Goal: Task Accomplishment & Management: Complete application form

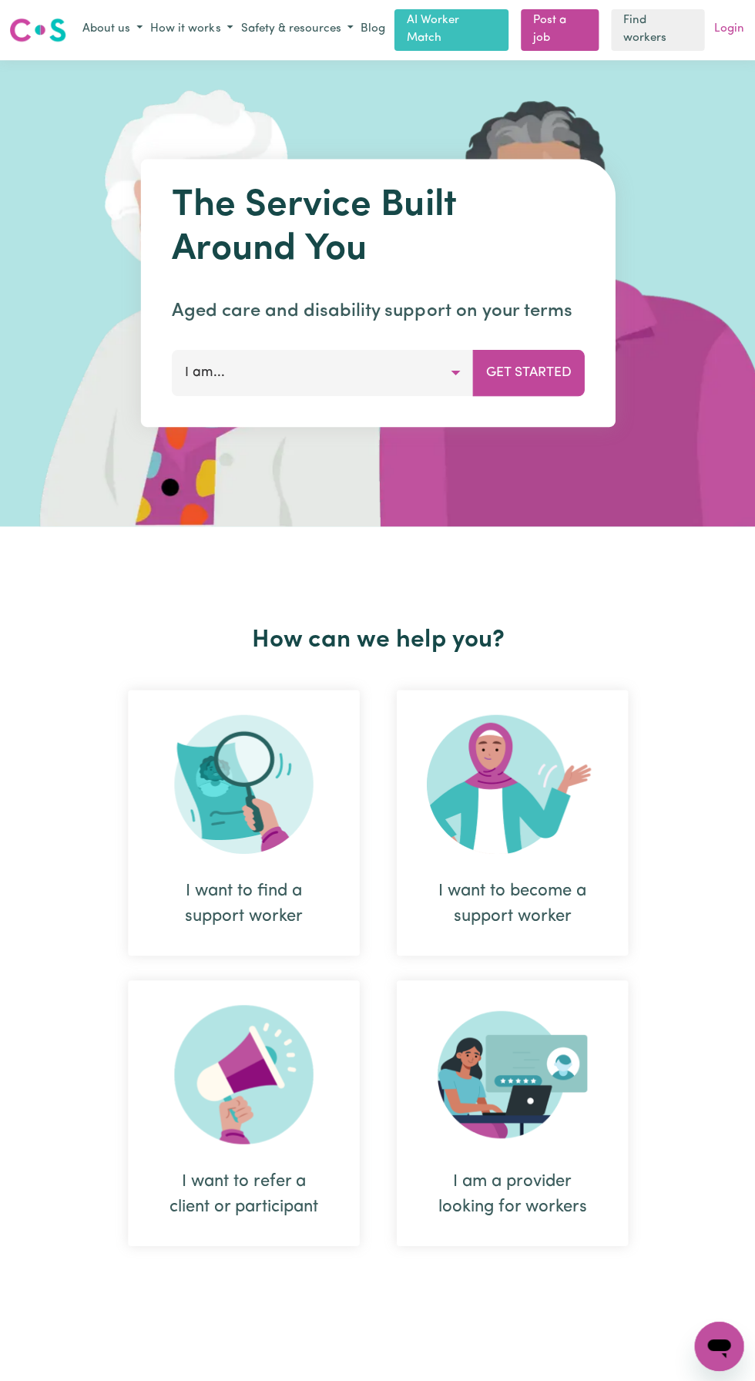
click at [741, 25] on link "Login" at bounding box center [728, 30] width 36 height 24
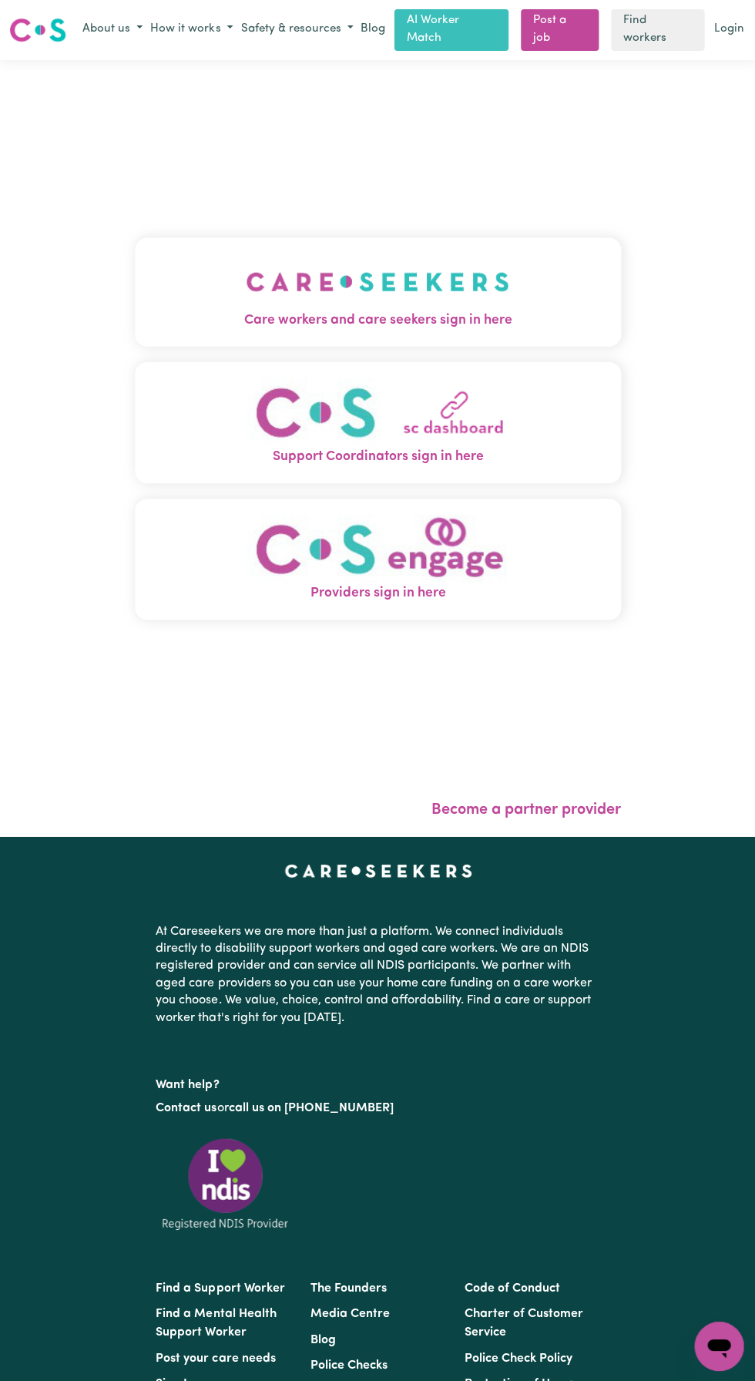
click at [363, 306] on img "Care workers and care seekers sign in here" at bounding box center [377, 281] width 263 height 57
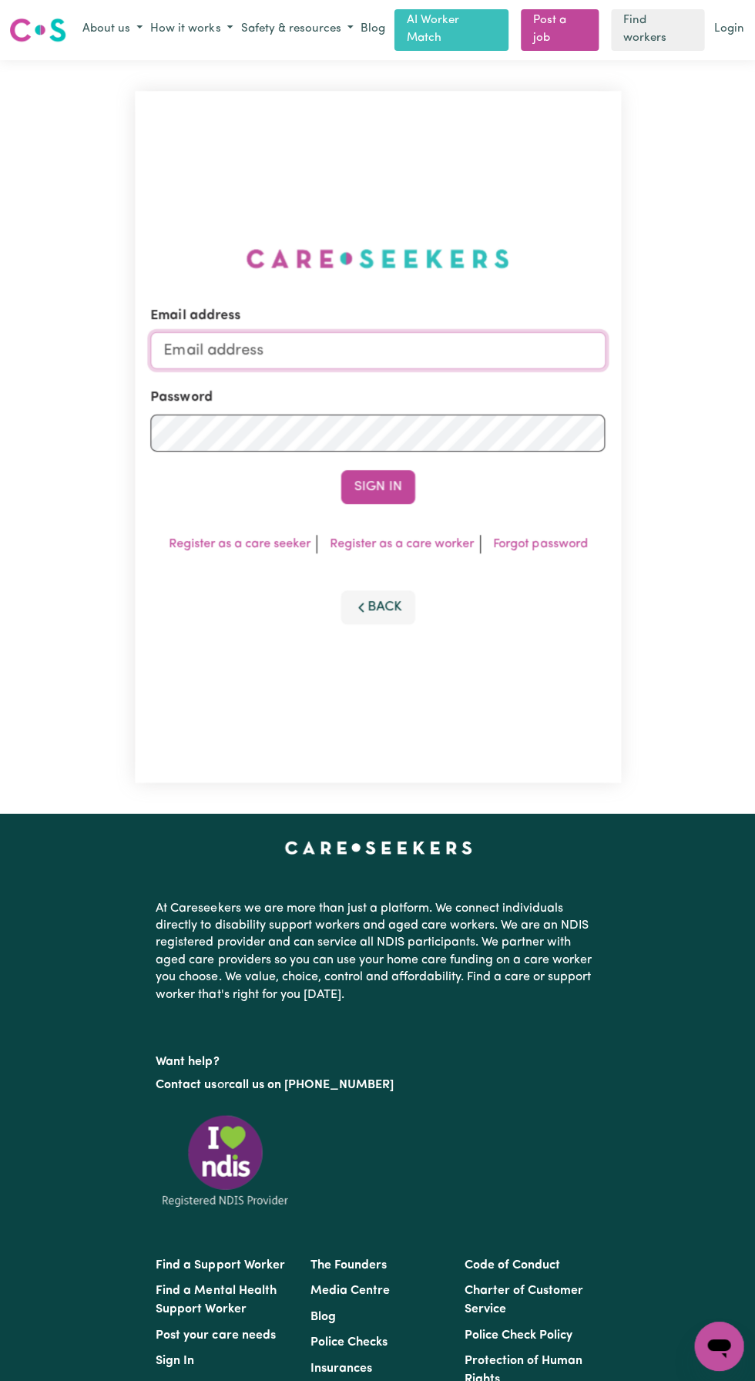
click at [251, 368] on input "Email address" at bounding box center [377, 349] width 454 height 37
type input "[EMAIL_ADDRESS][DOMAIN_NAME]"
click at [341, 469] on button "Sign In" at bounding box center [378, 486] width 74 height 34
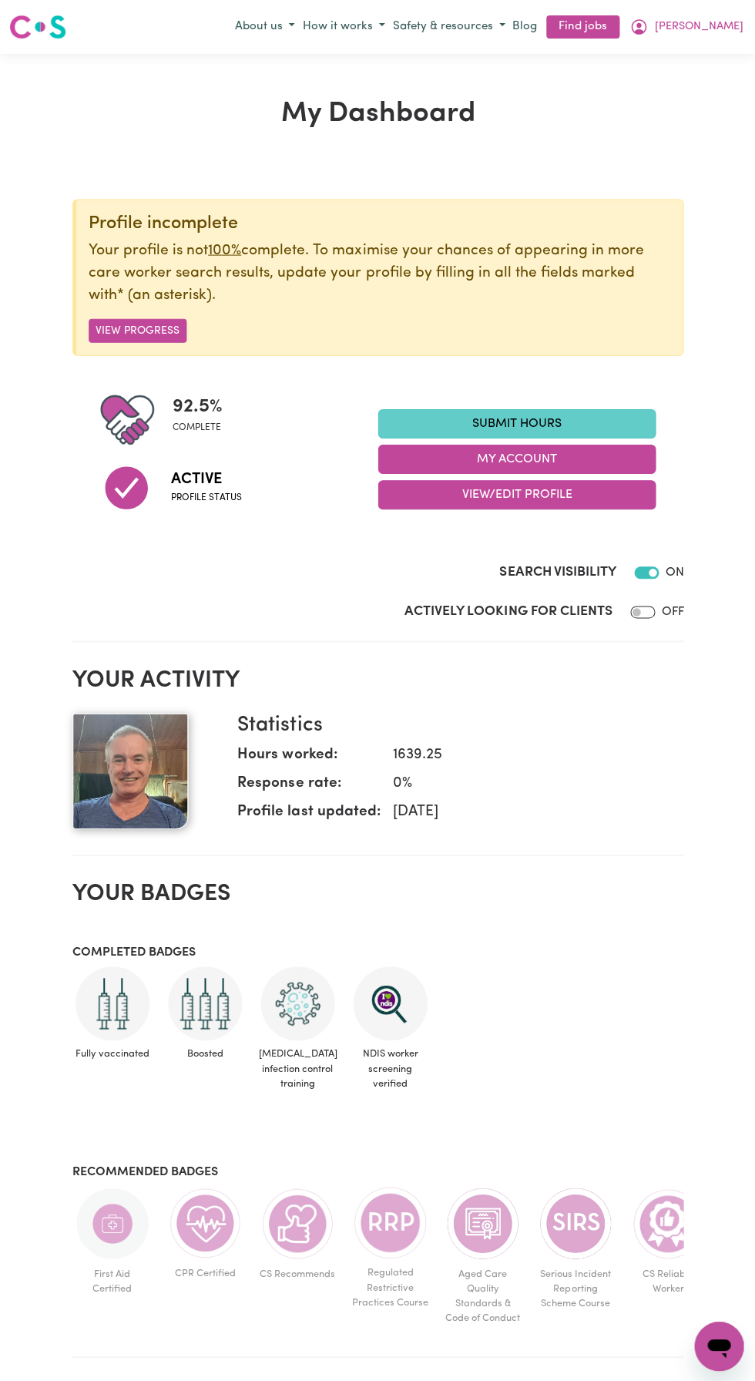
click at [531, 415] on link "Submit Hours" at bounding box center [516, 422] width 277 height 29
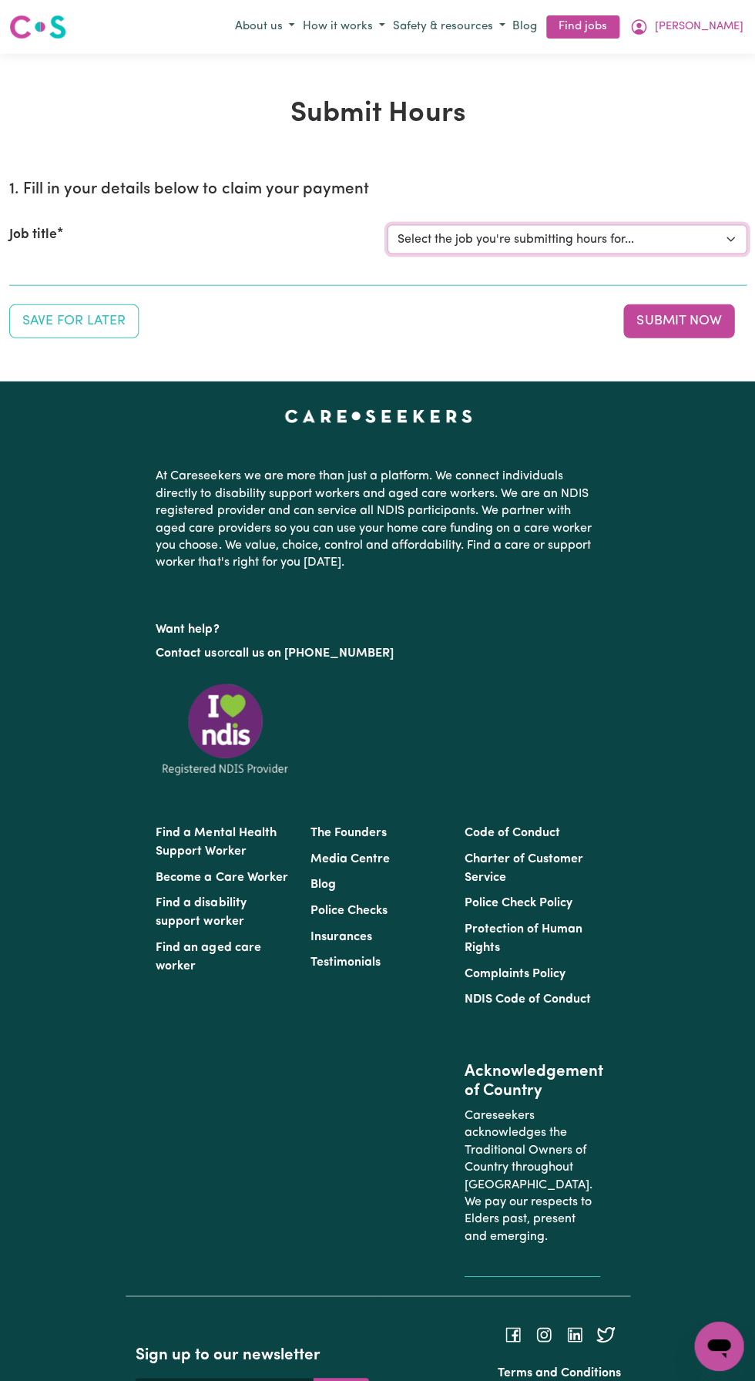
click at [468, 238] on select "Select the job you're submitting hours for... [[PERSON_NAME]] Support and Compa…" at bounding box center [566, 238] width 359 height 29
click at [387, 224] on select "Select the job you're submitting hours for... [[PERSON_NAME]] Support and Compa…" at bounding box center [566, 238] width 359 height 29
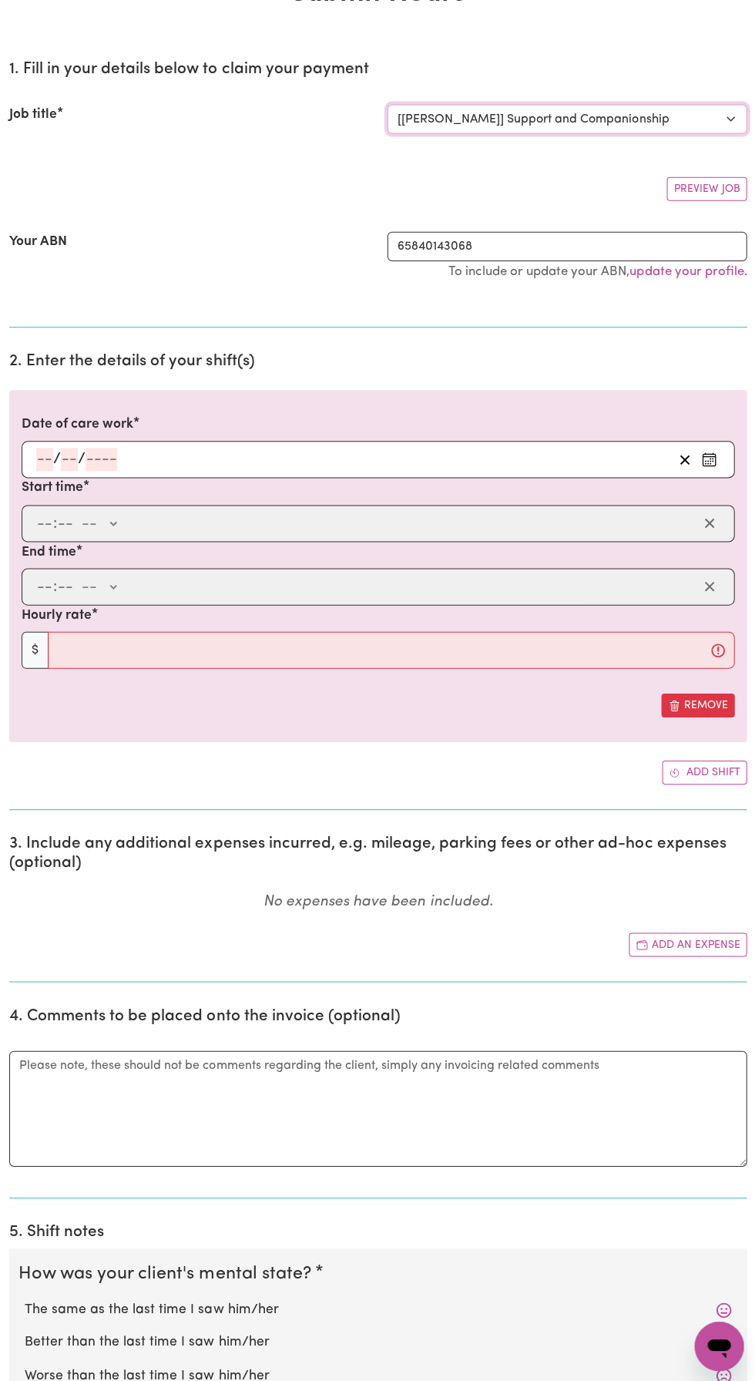
scroll to position [75, 0]
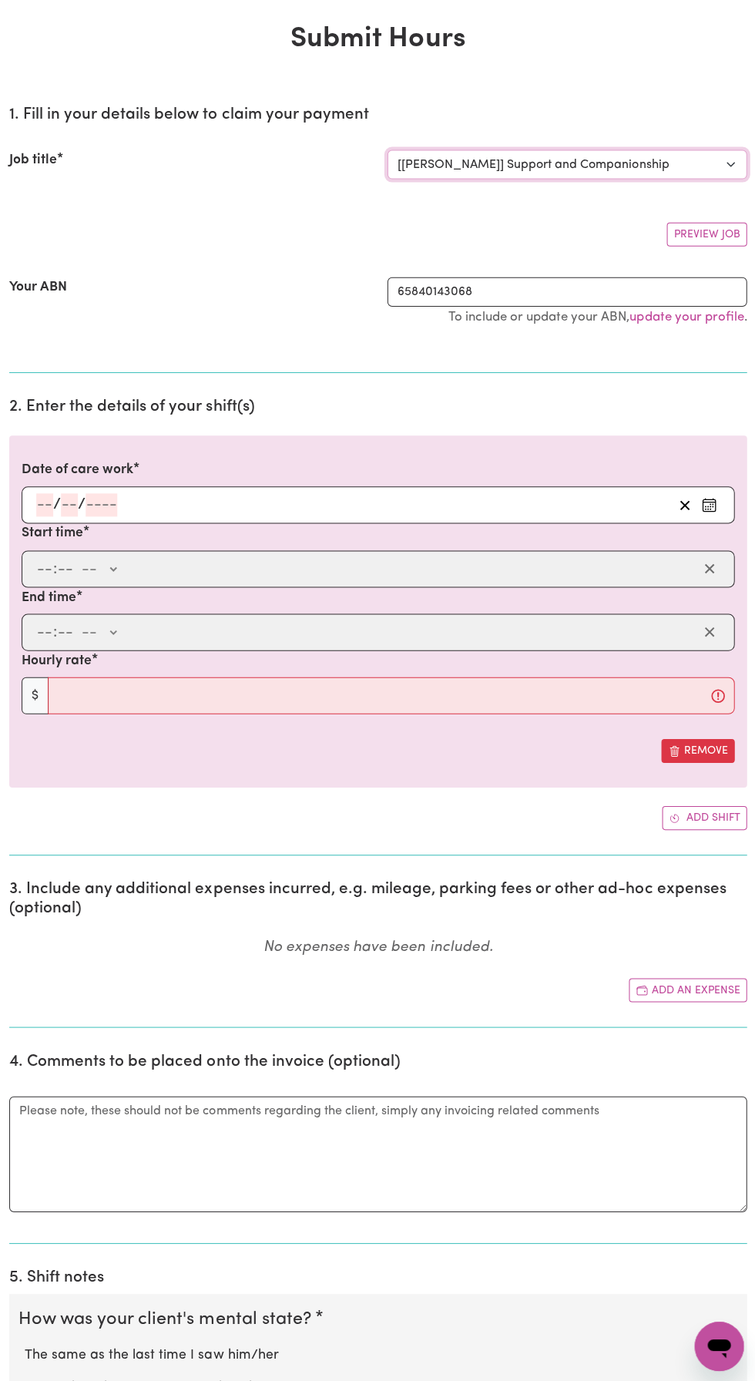
click at [706, 153] on select "Select the job you're submitting hours for... [[PERSON_NAME]] Support and Compa…" at bounding box center [566, 163] width 359 height 29
select select "10224"
click at [387, 149] on select "Select the job you're submitting hours for... [[PERSON_NAME]] Support and Compa…" at bounding box center [566, 163] width 359 height 29
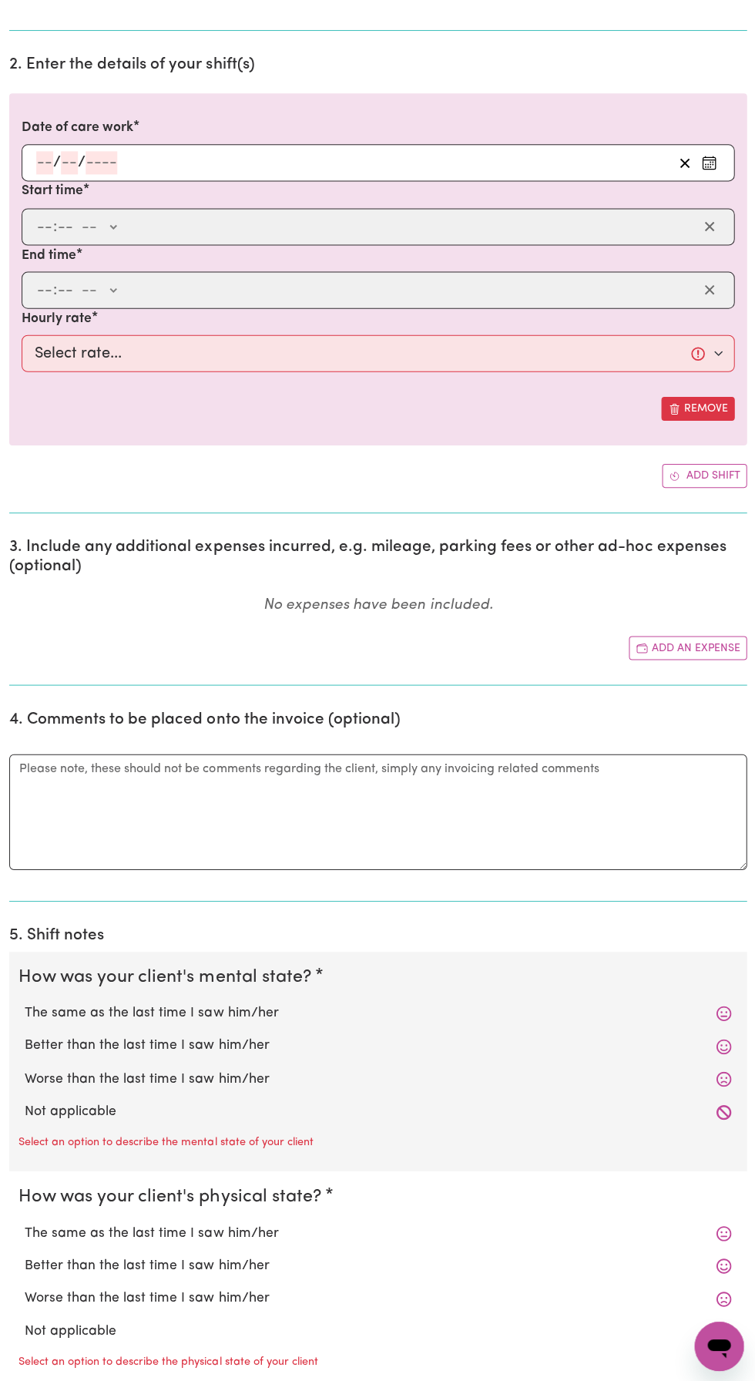
scroll to position [411, 0]
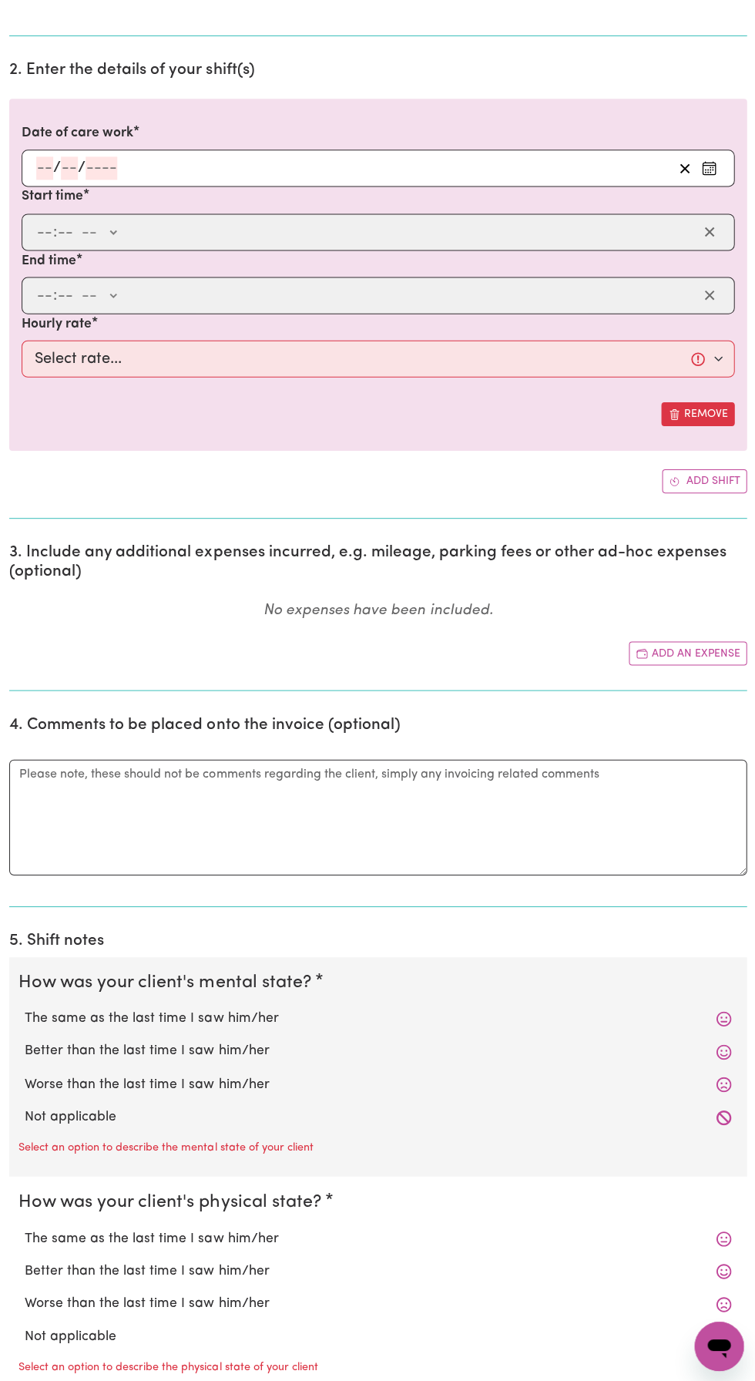
click at [47, 170] on input "number" at bounding box center [44, 167] width 17 height 23
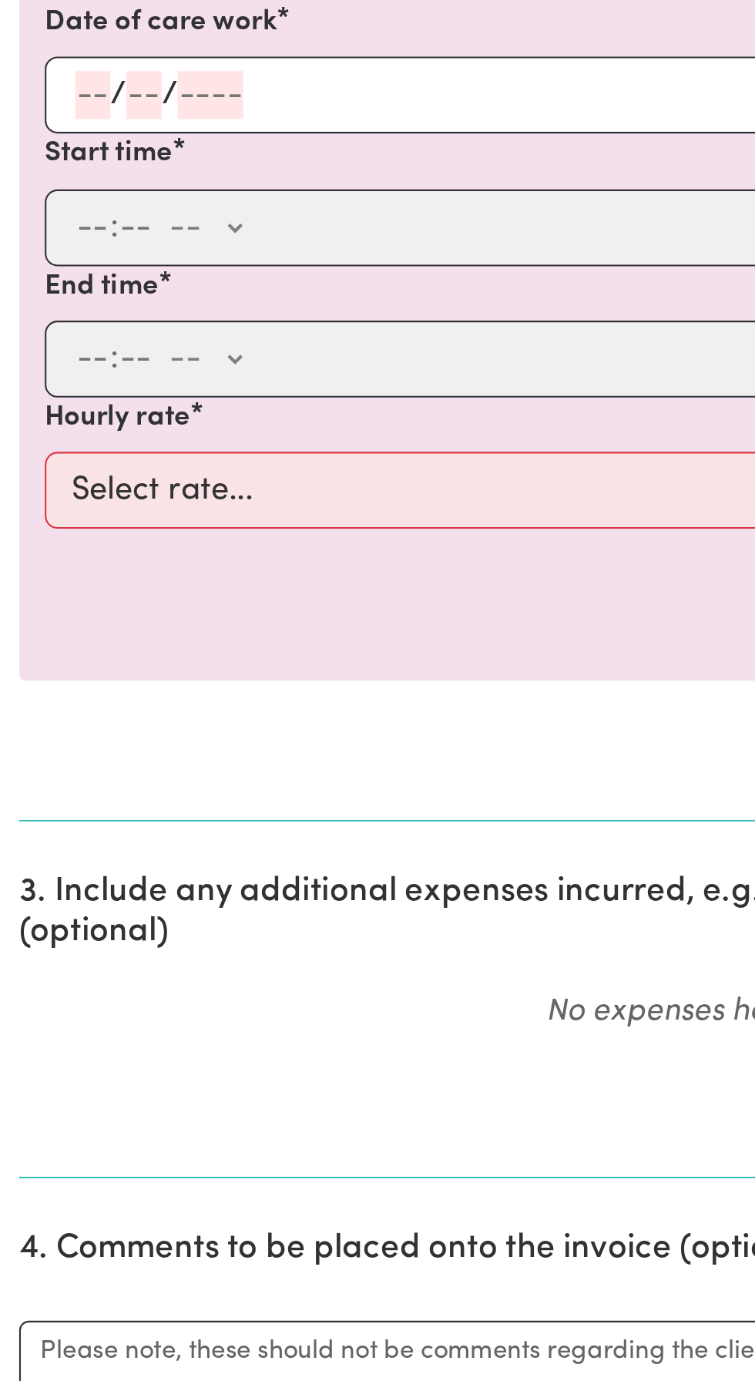
scroll to position [366, 0]
click at [111, 213] on input "number" at bounding box center [102, 212] width 32 height 23
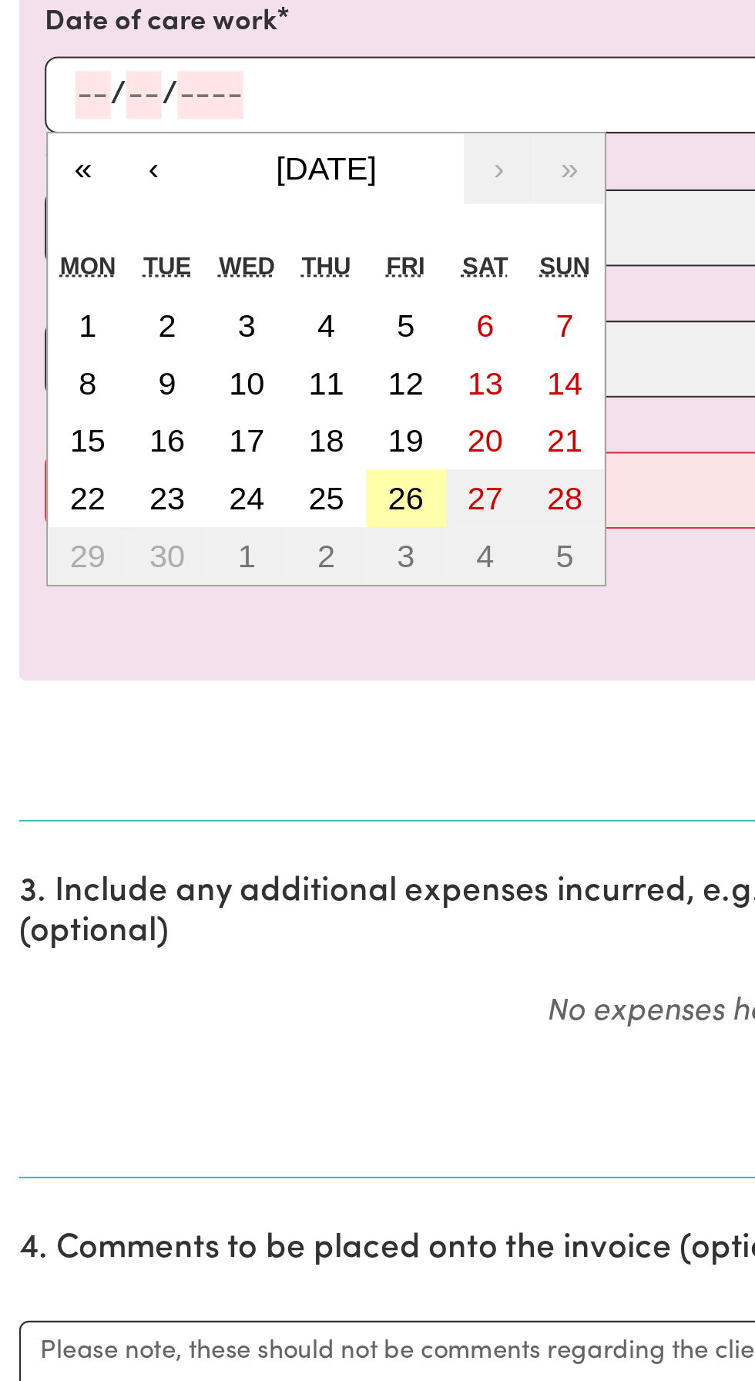
click at [197, 404] on abbr "26" at bounding box center [195, 406] width 17 height 17
type input "[DATE]"
type input "26"
type input "9"
type input "2025"
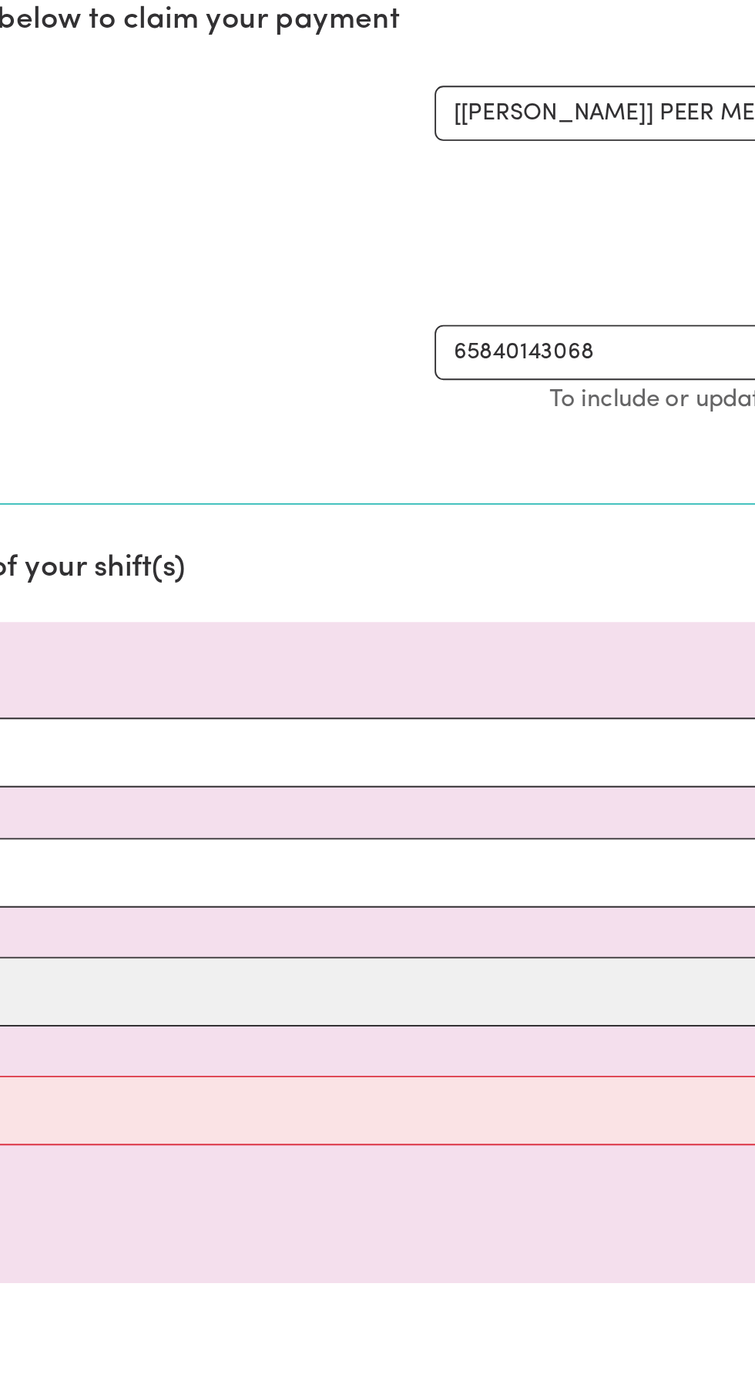
scroll to position [179, 0]
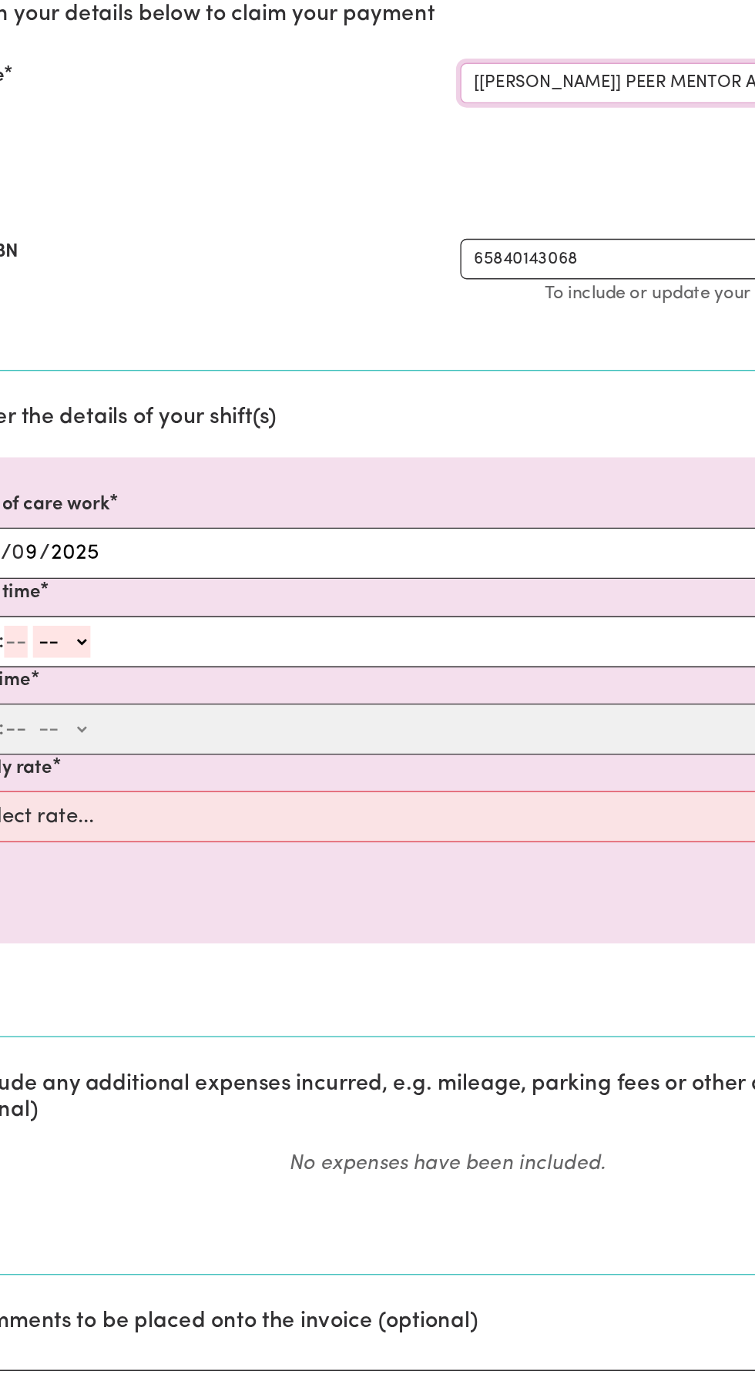
click at [508, 62] on select "Select the job you're submitting hours for... [[PERSON_NAME]] Support and Compa…" at bounding box center [566, 59] width 359 height 29
select select "11038"
click at [387, 45] on select "Select the job you're submitting hours for... [[PERSON_NAME]] Support and Compa…" at bounding box center [566, 59] width 359 height 29
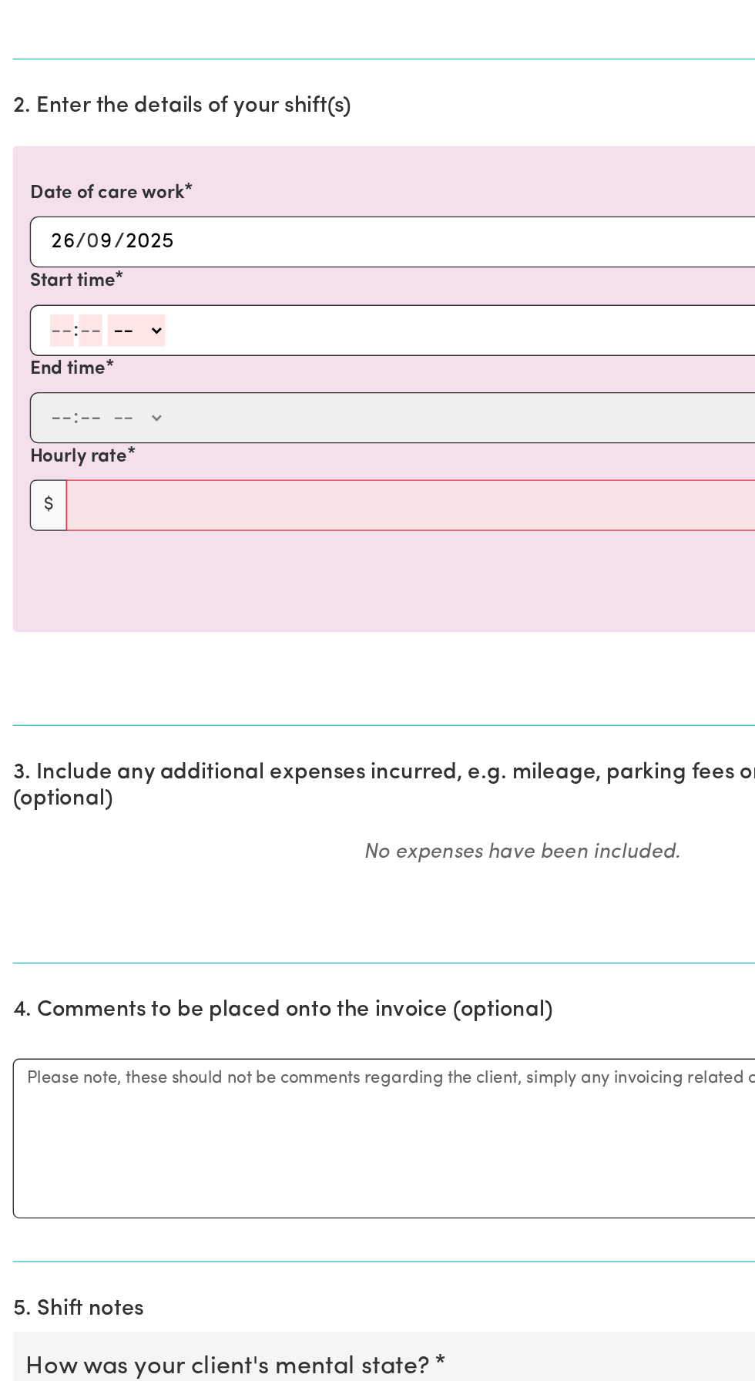
click at [41, 463] on input "number" at bounding box center [44, 463] width 17 height 23
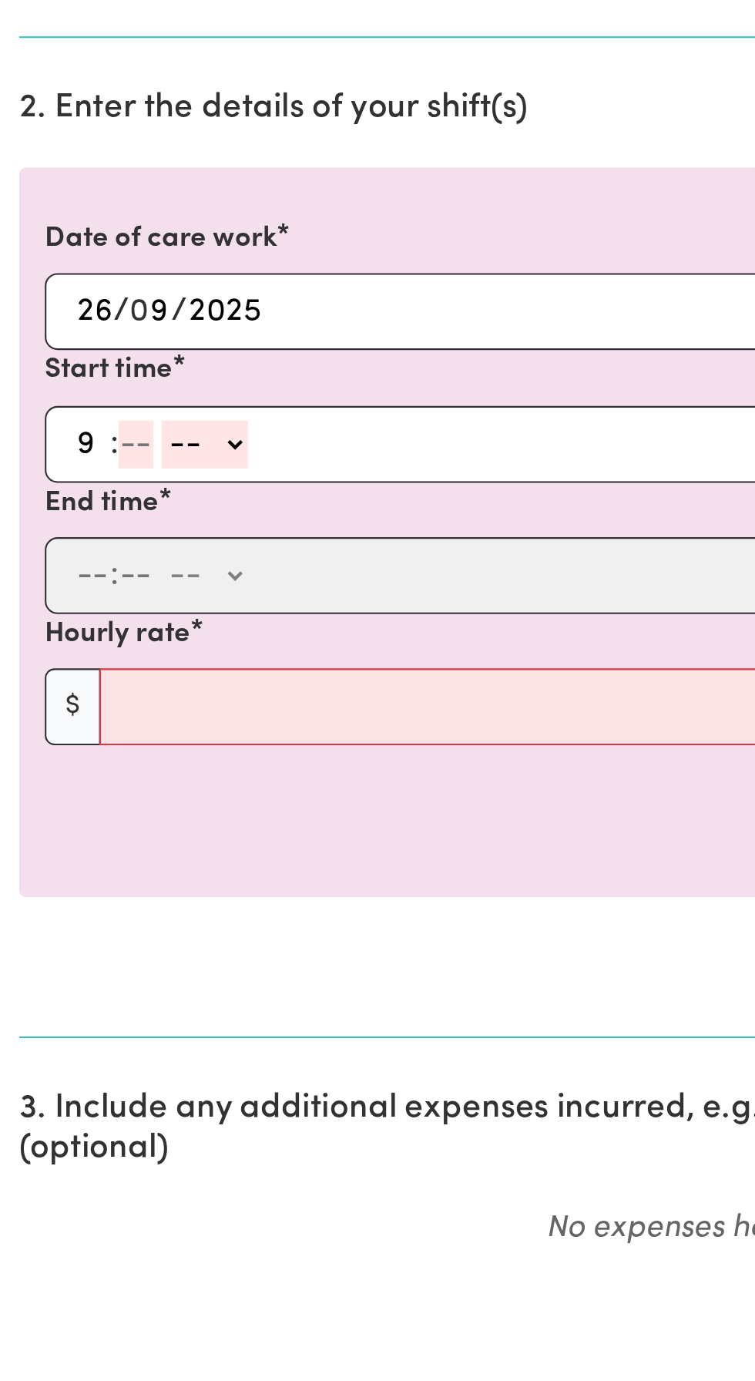
type input "9"
type input "0"
click at [105, 471] on select "-- AM PM" at bounding box center [97, 464] width 42 height 23
select select "am"
click at [76, 453] on select "-- AM PM" at bounding box center [97, 464] width 42 height 23
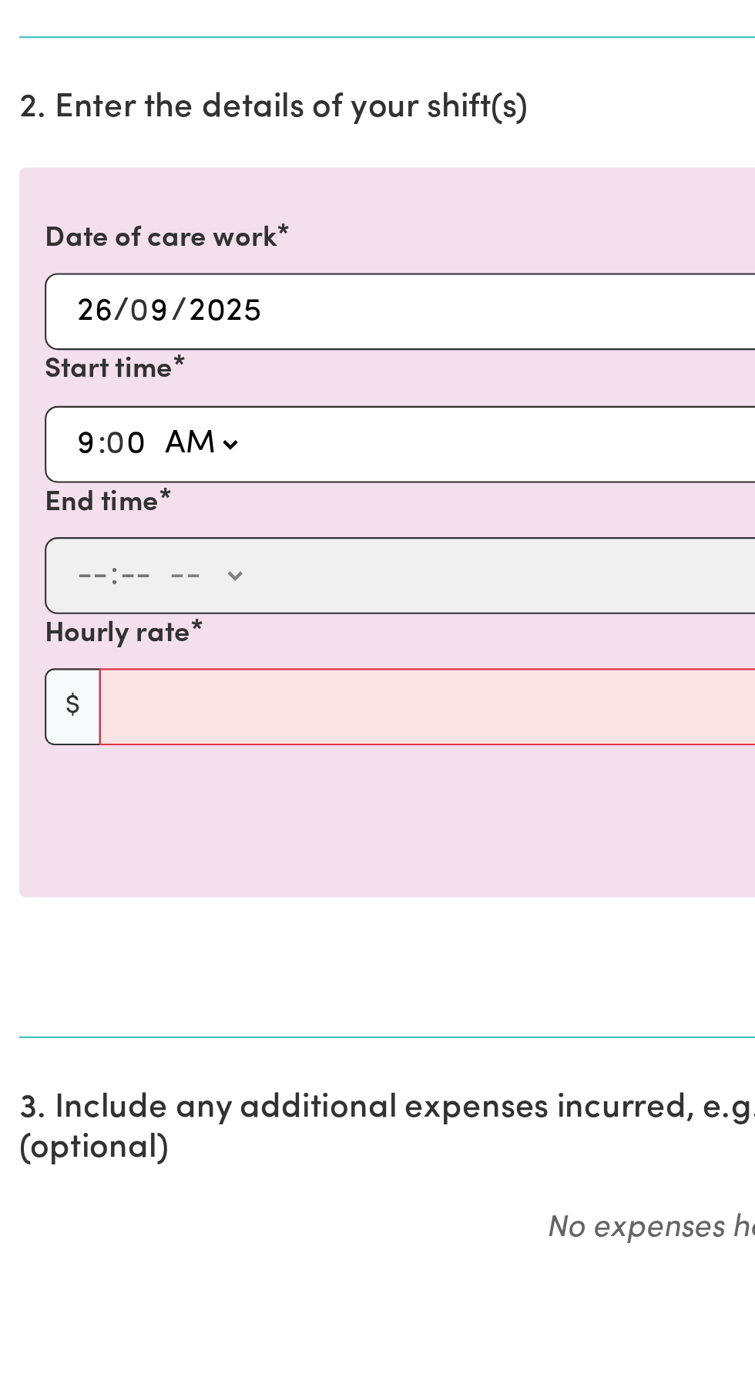
type input "09:00"
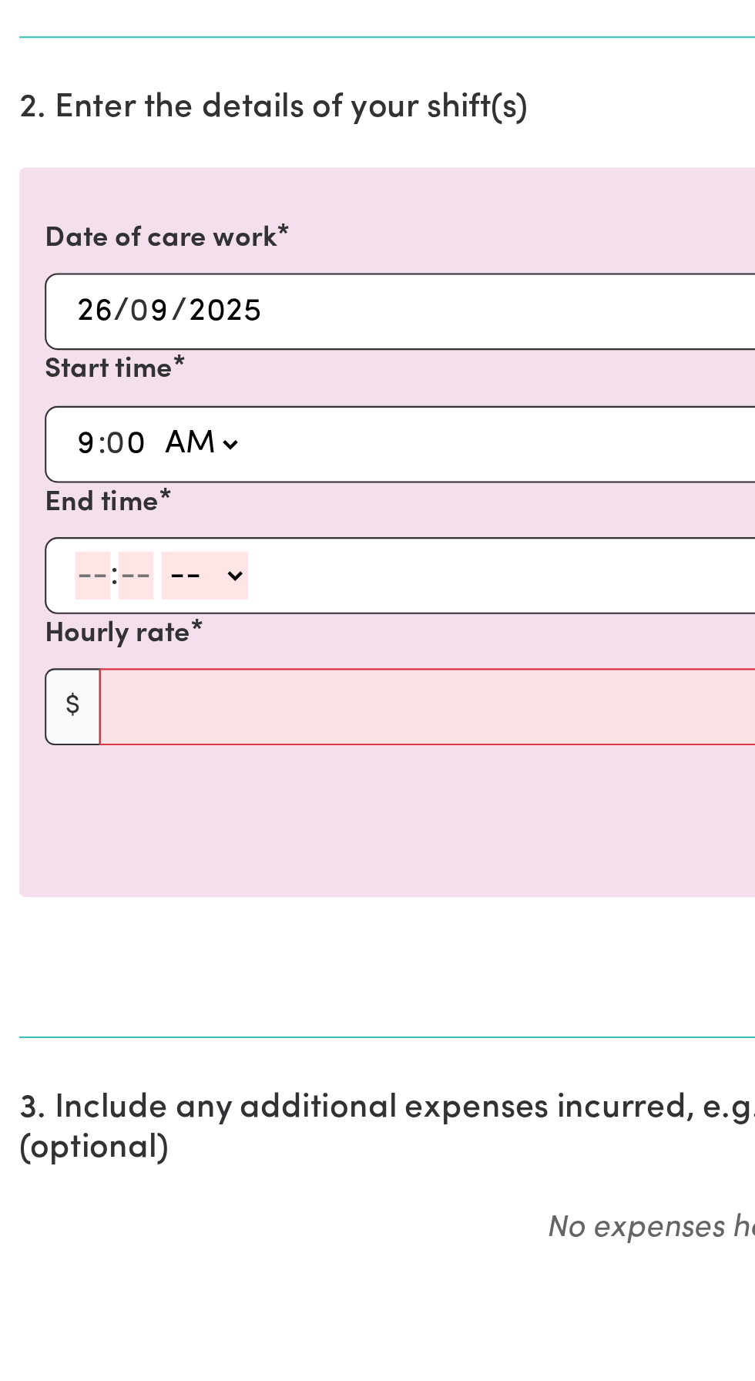
click at [39, 528] on input "number" at bounding box center [44, 527] width 17 height 23
type input "12"
type input "30"
click at [115, 532] on select "-- AM PM" at bounding box center [100, 527] width 42 height 23
select select "pm"
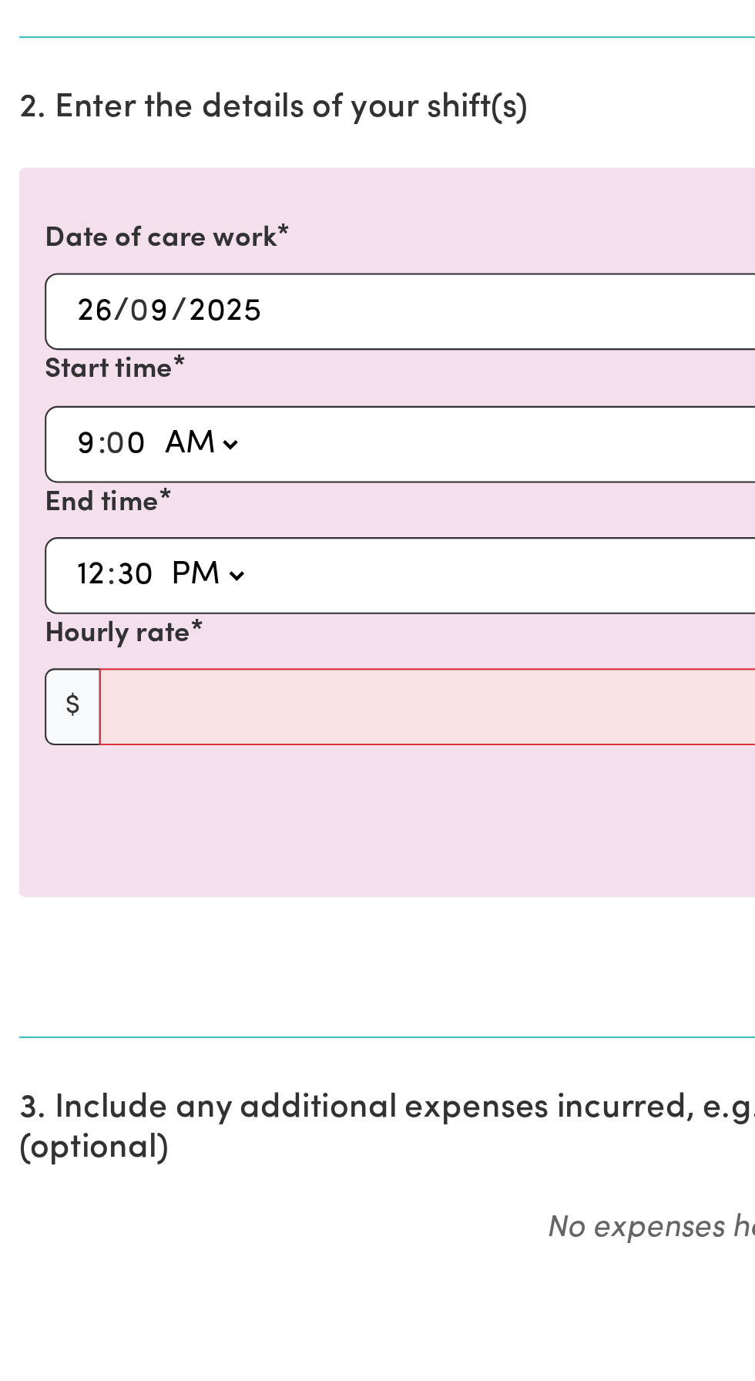
click at [79, 516] on select "-- AM PM" at bounding box center [100, 527] width 42 height 23
type input "12:30"
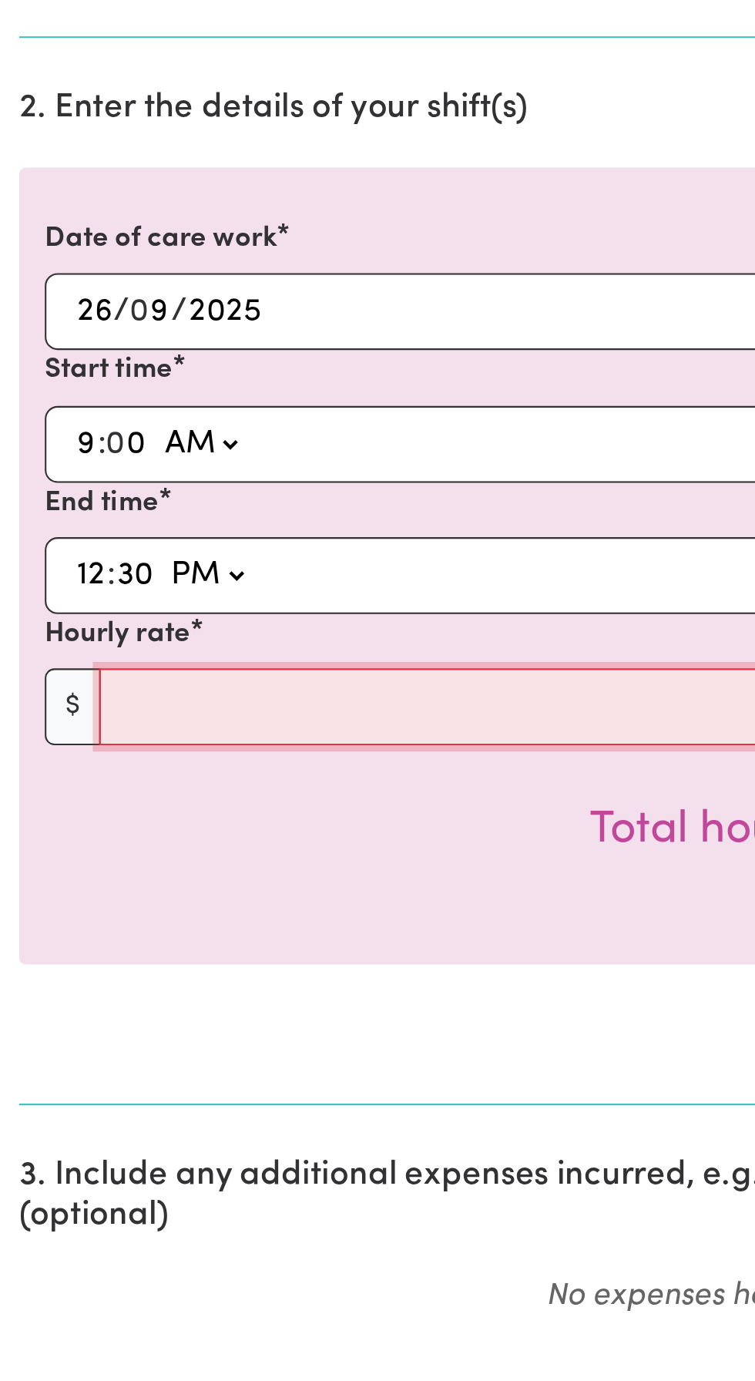
click at [86, 596] on input "Hourly rate" at bounding box center [391, 590] width 686 height 37
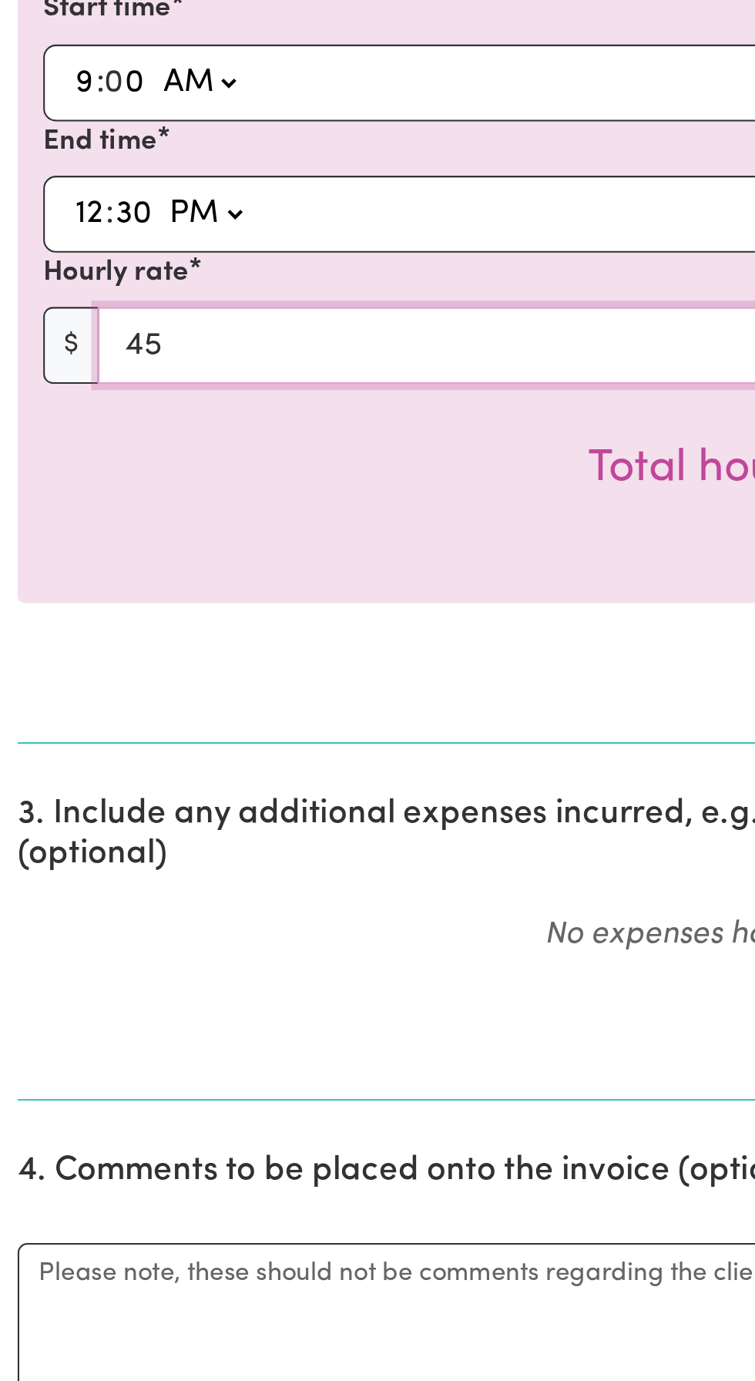
type input "45"
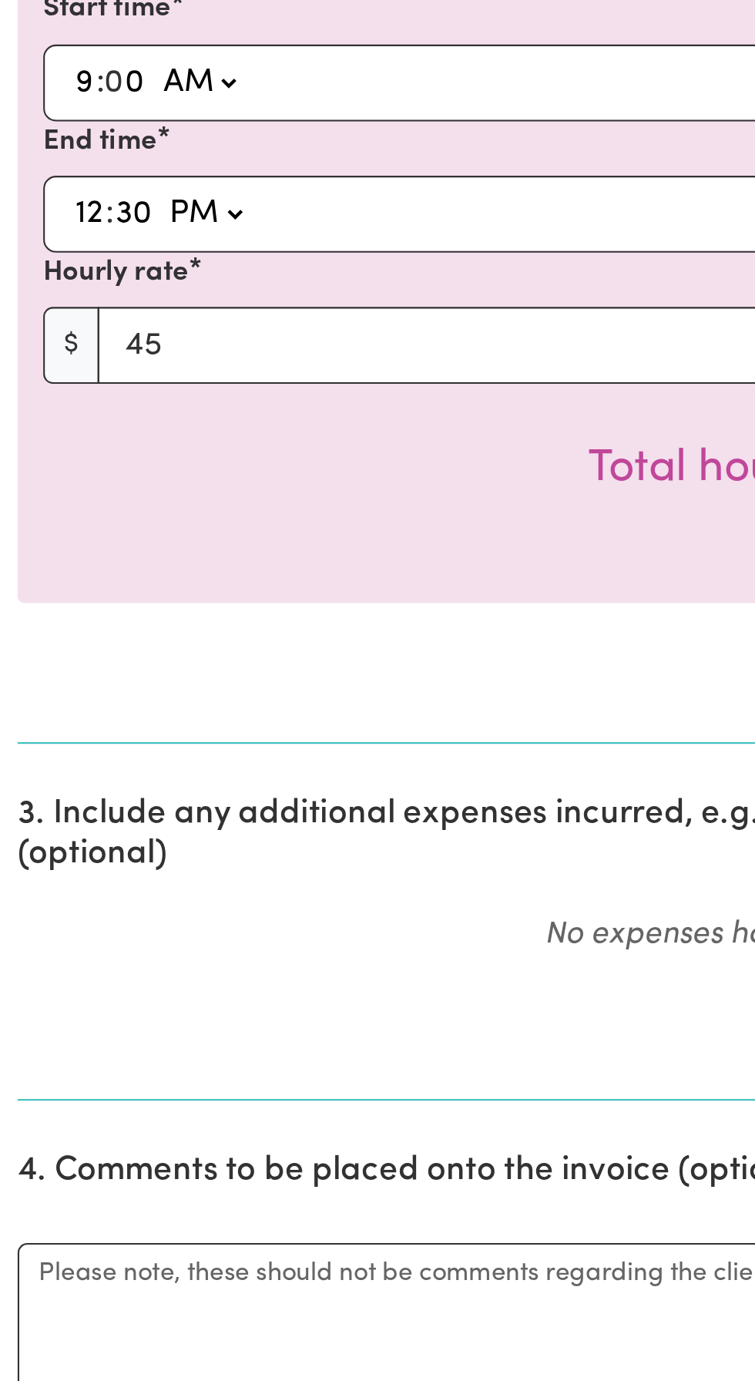
click at [45, 524] on input "12" at bounding box center [43, 526] width 15 height 23
type input "1"
type input "13:30"
type input "1"
click at [58, 525] on input "30" at bounding box center [59, 526] width 19 height 23
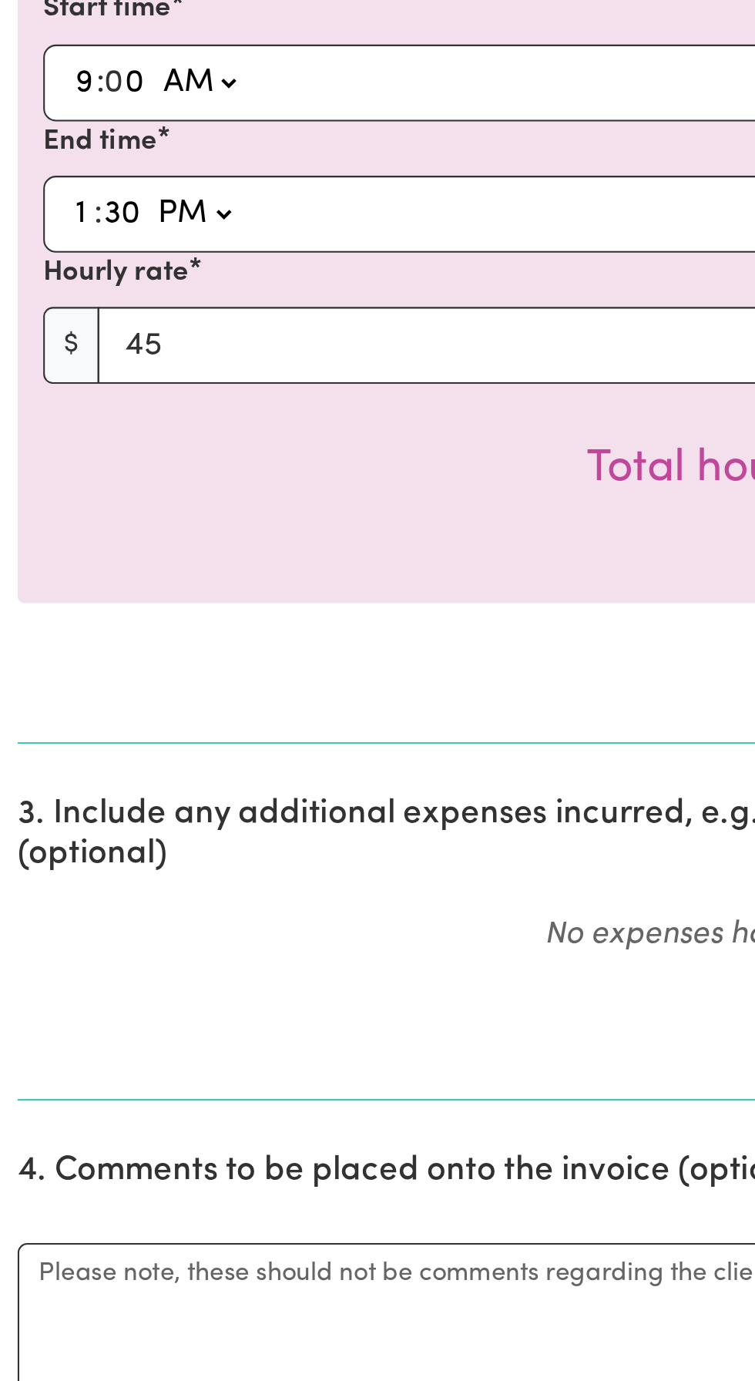
type input "0"
type input "13:00"
type input "0"
click at [239, 680] on div "Remove" at bounding box center [378, 678] width 712 height 24
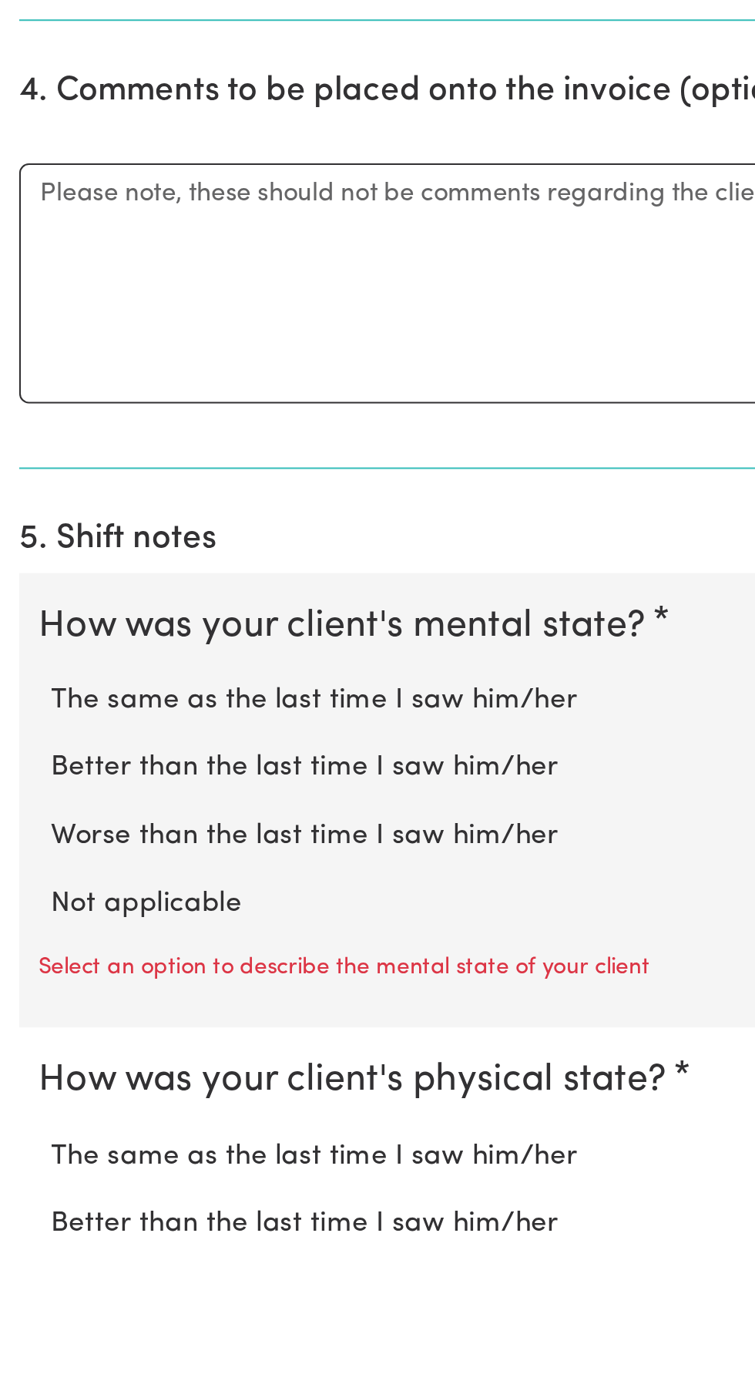
click at [72, 1202] on label "Not applicable" at bounding box center [378, 1204] width 706 height 20
click at [25, 1194] on input "Not applicable" at bounding box center [24, 1193] width 1 height 1
radio input "true"
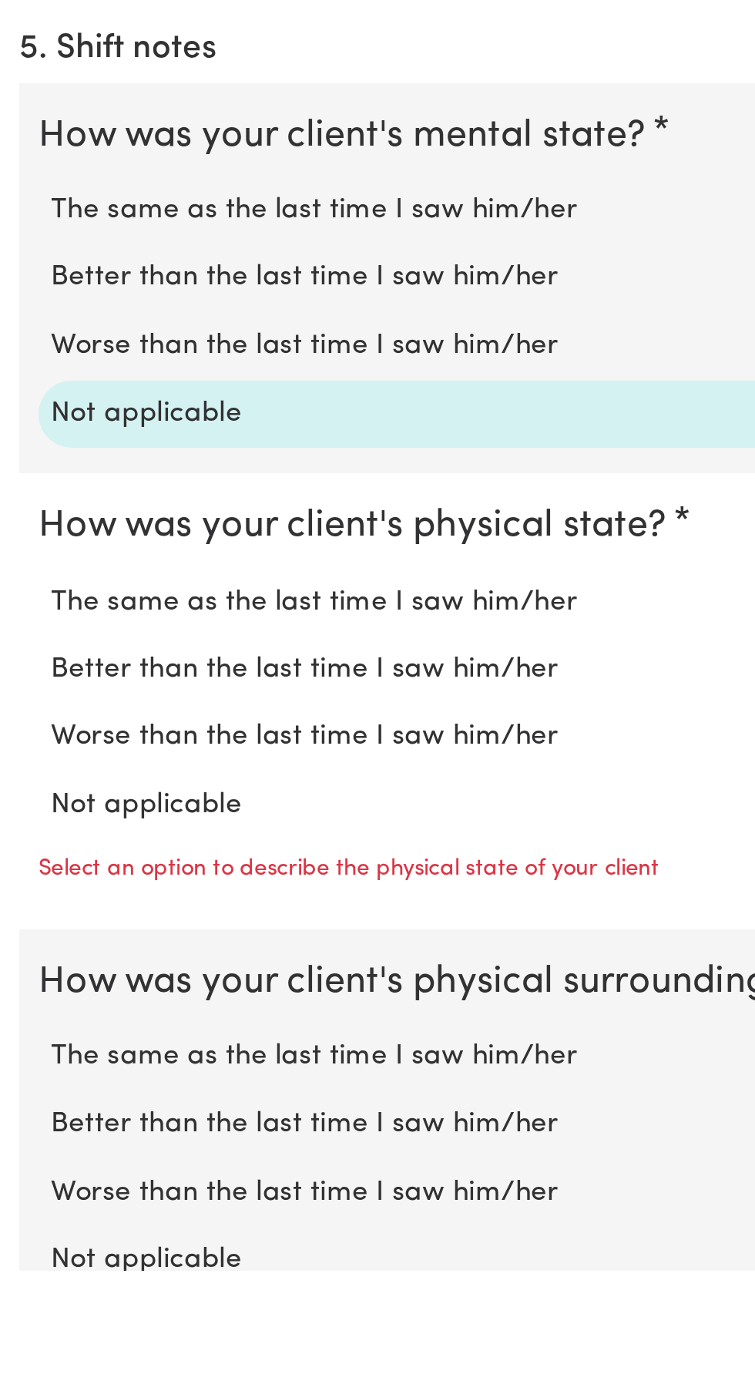
scroll to position [602, 0]
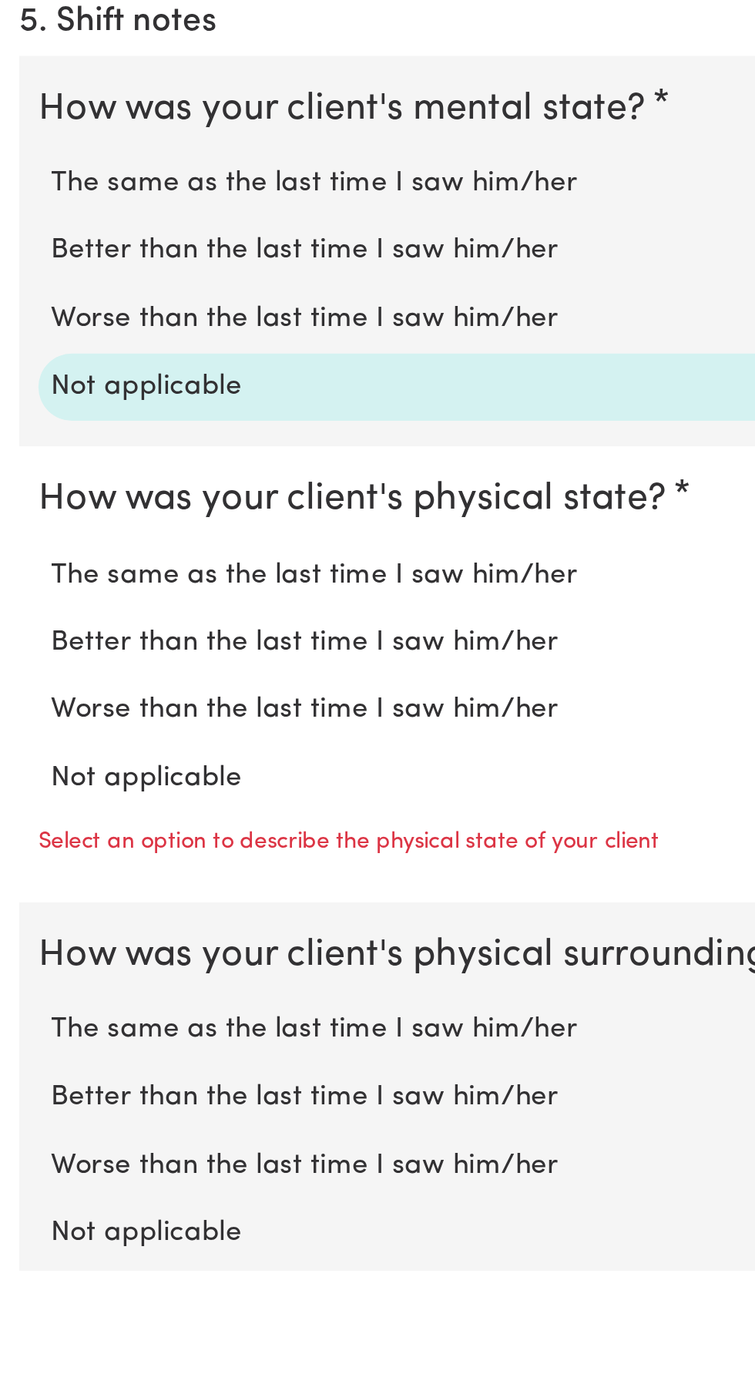
click at [77, 1146] on label "Not applicable" at bounding box center [378, 1144] width 706 height 20
click at [25, 1134] on input "Not applicable" at bounding box center [24, 1133] width 1 height 1
radio input "true"
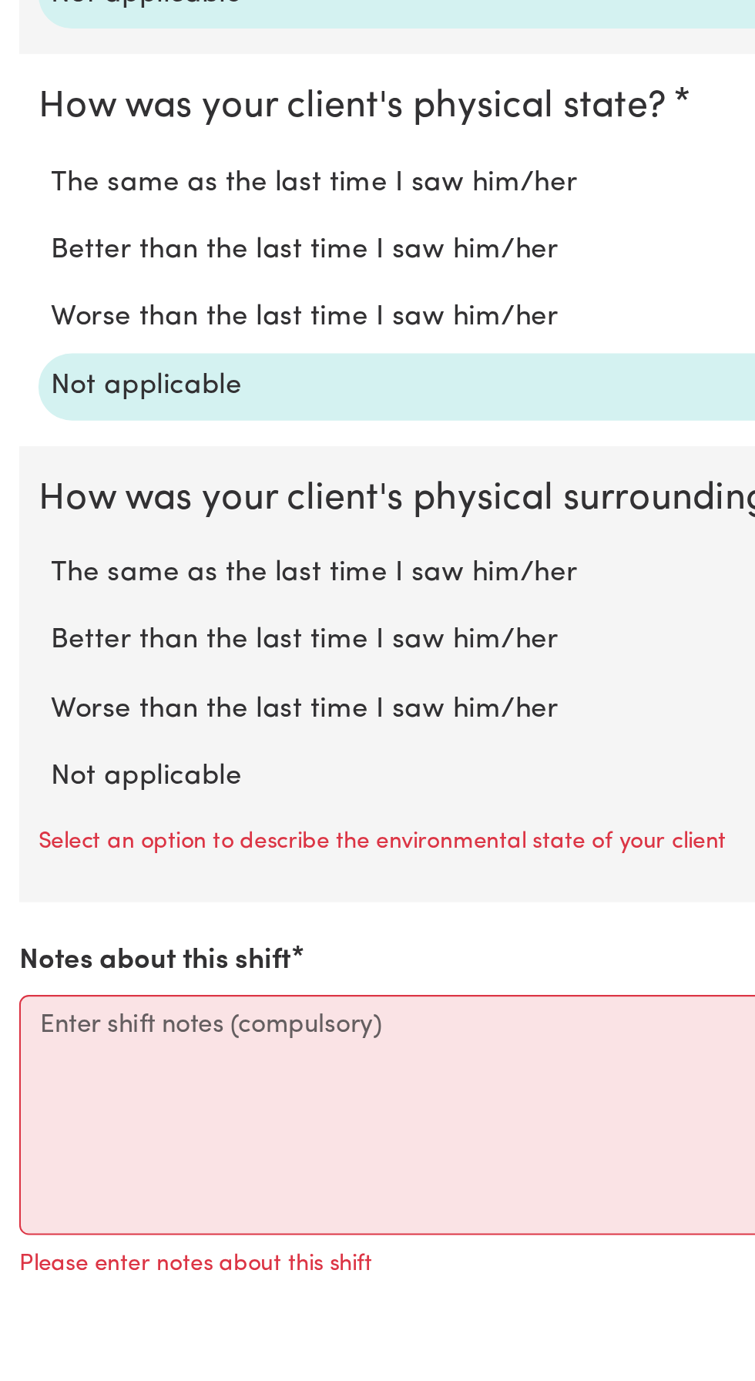
scroll to position [794, 0]
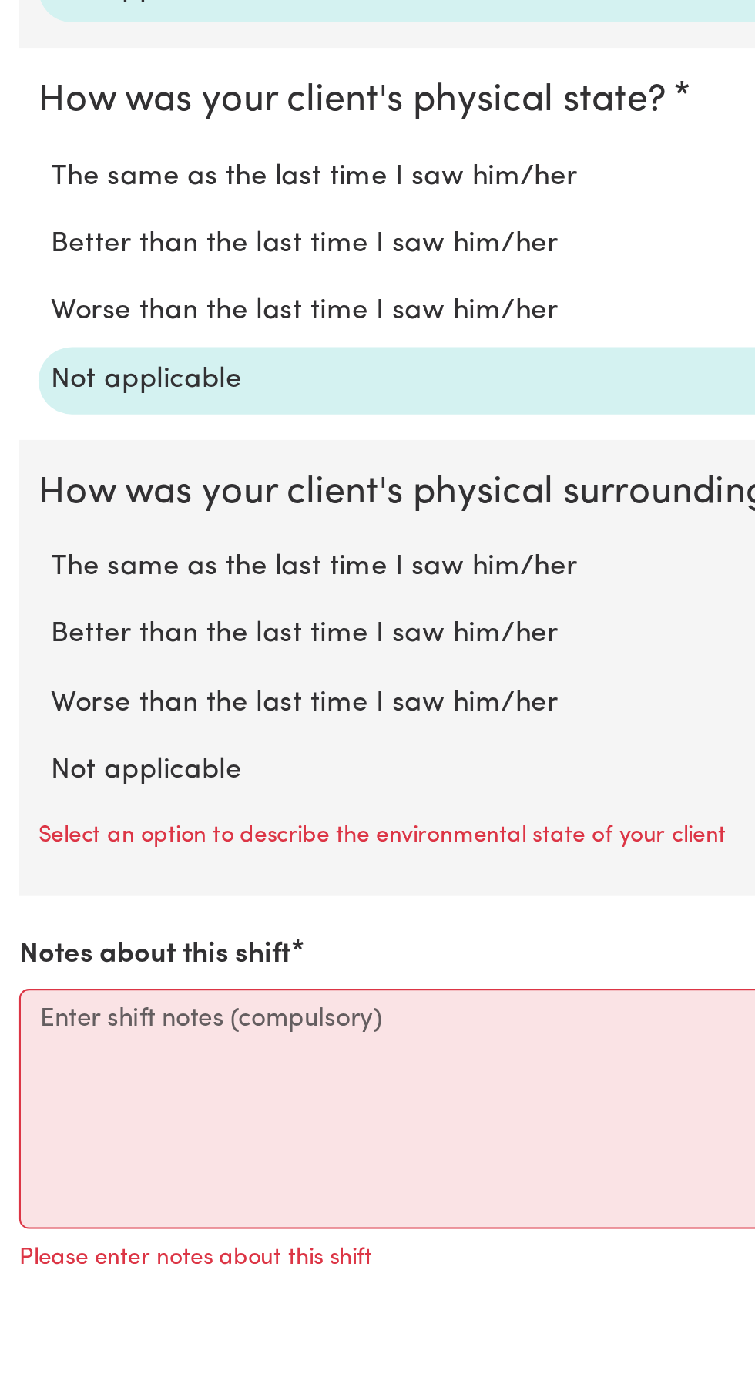
click at [80, 1132] on label "Not applicable" at bounding box center [378, 1140] width 706 height 20
click at [25, 1130] on input "Not applicable" at bounding box center [24, 1129] width 1 height 1
radio input "true"
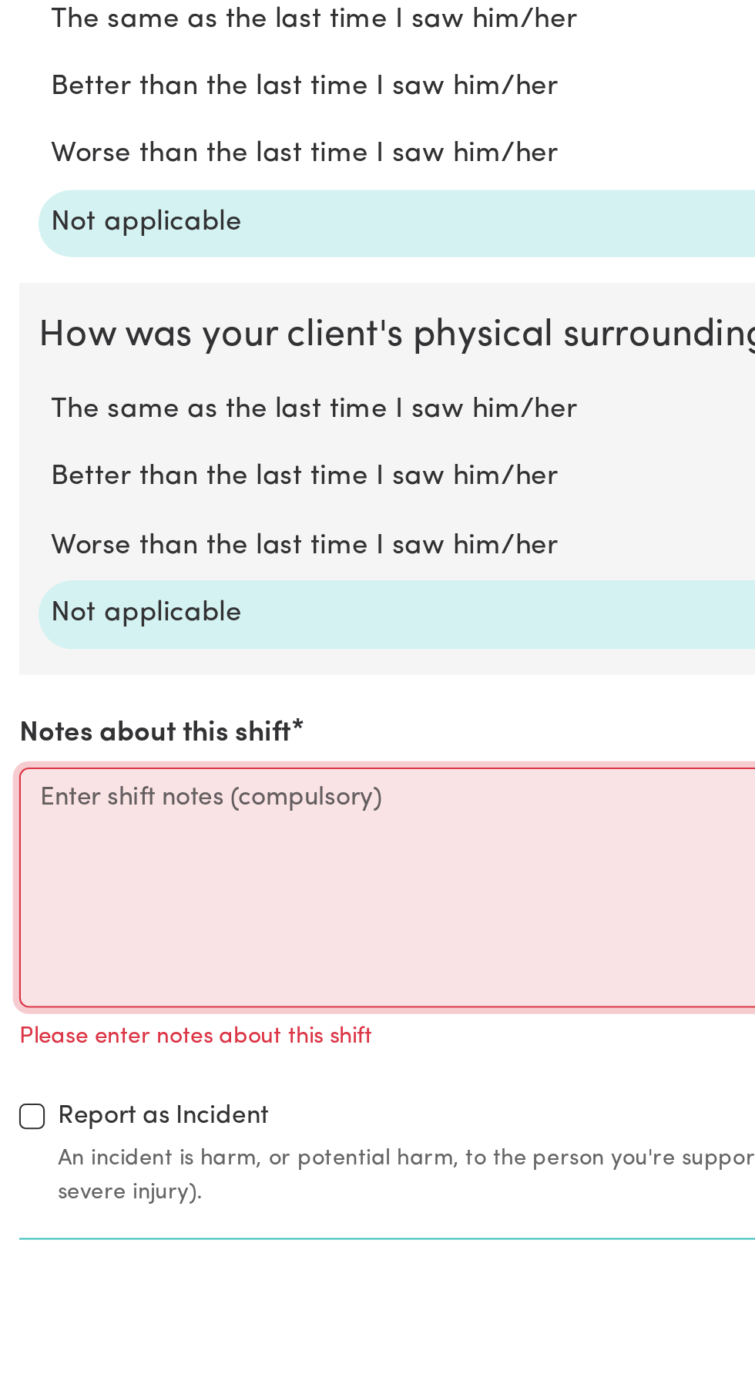
click at [30, 1146] on textarea "Notes about this shift" at bounding box center [377, 1197] width 737 height 116
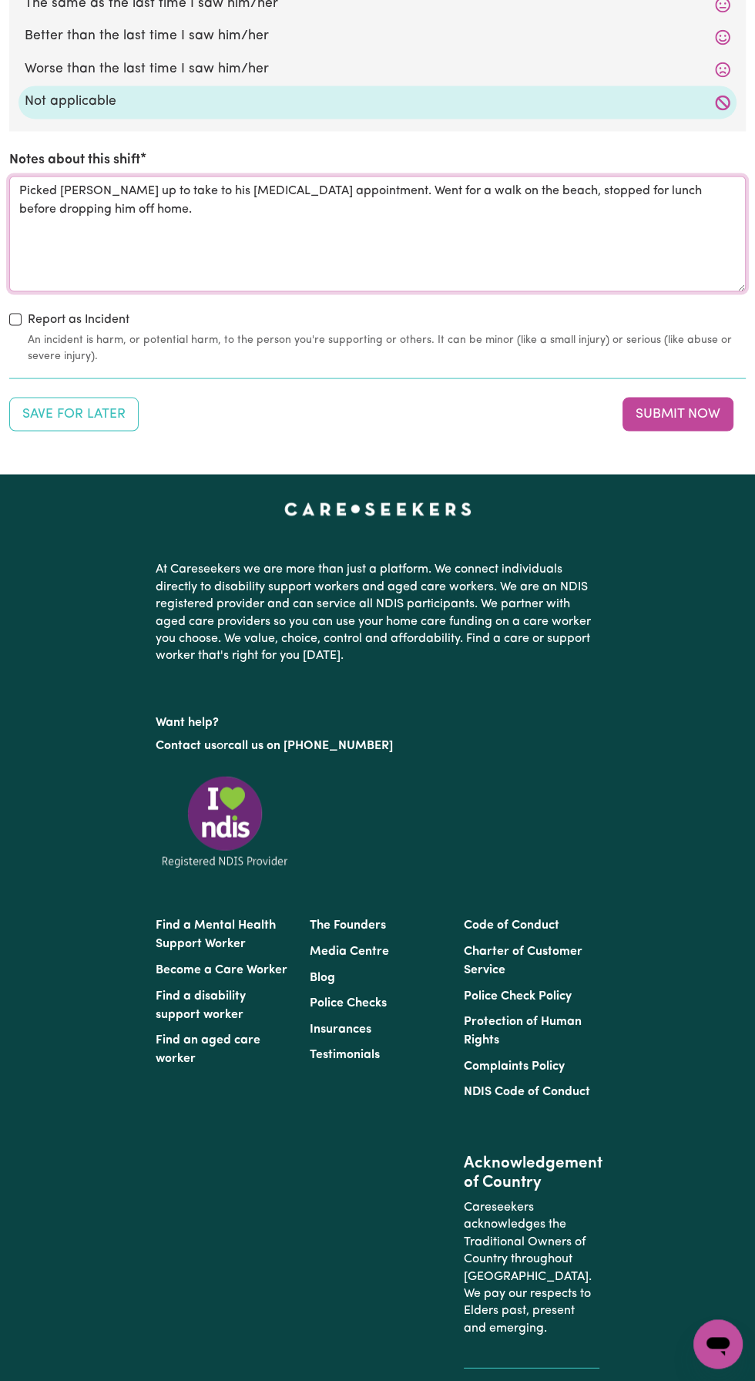
scroll to position [1821, 0]
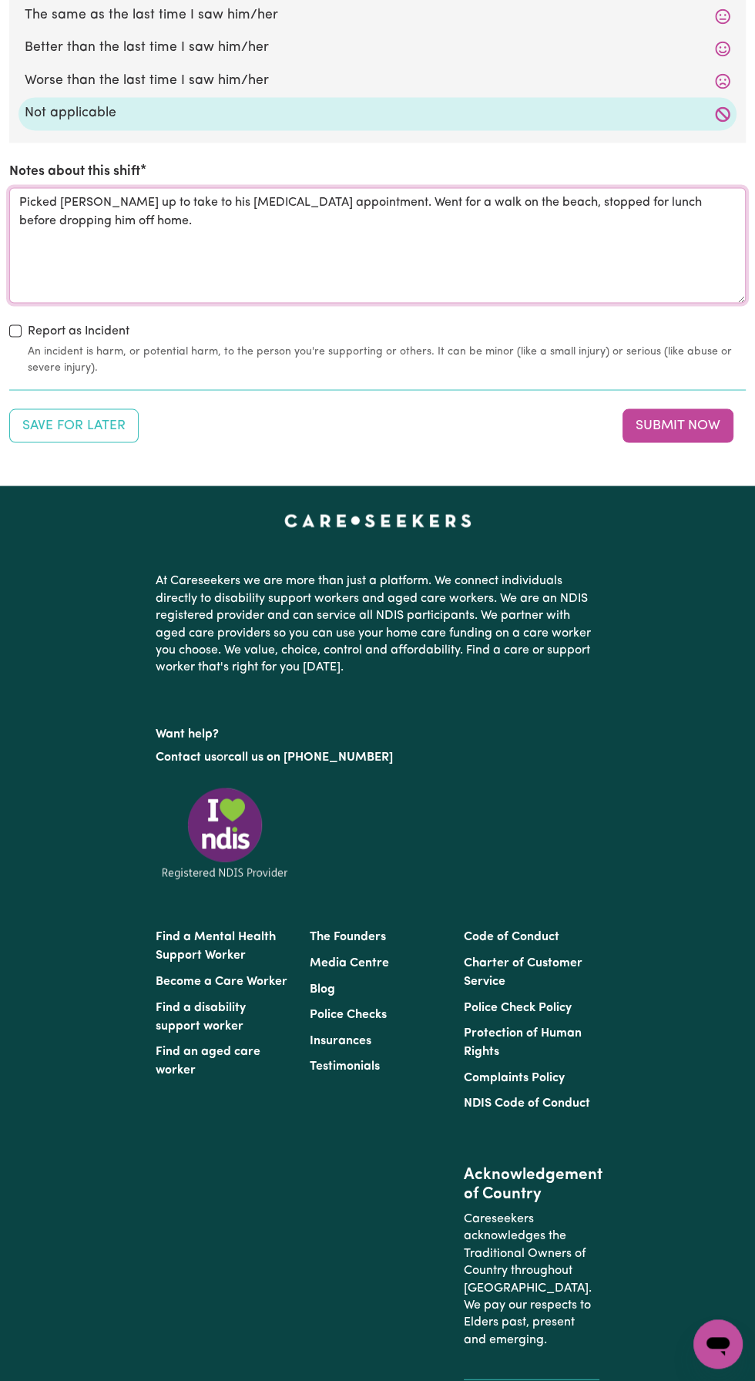
type textarea "Picked [PERSON_NAME] up to take to his [MEDICAL_DATA] appointment. Went for a w…"
click at [687, 421] on button "Submit Now" at bounding box center [678, 425] width 111 height 34
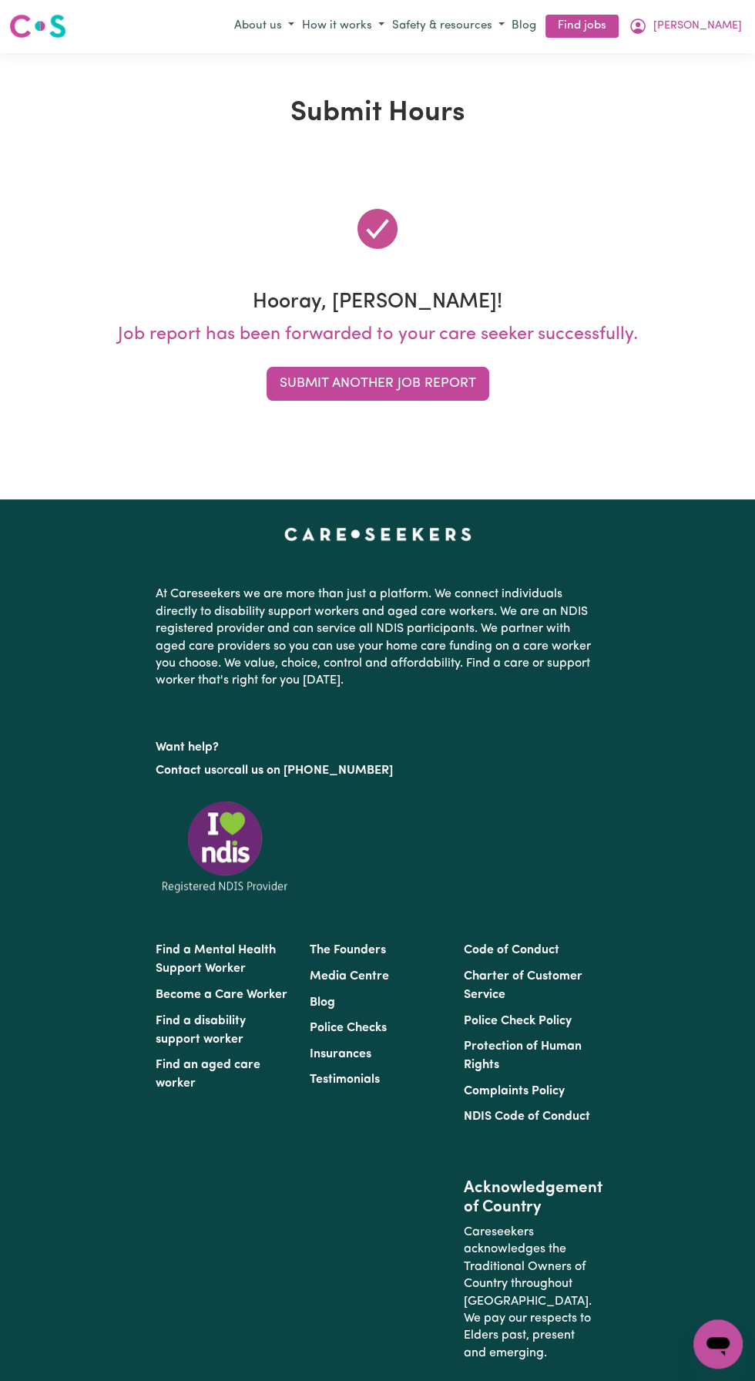
scroll to position [0, 0]
click at [736, 25] on button "[PERSON_NAME]" at bounding box center [685, 27] width 121 height 26
click at [662, 117] on link "Logout" at bounding box center [684, 114] width 122 height 29
